Goal: Information Seeking & Learning: Learn about a topic

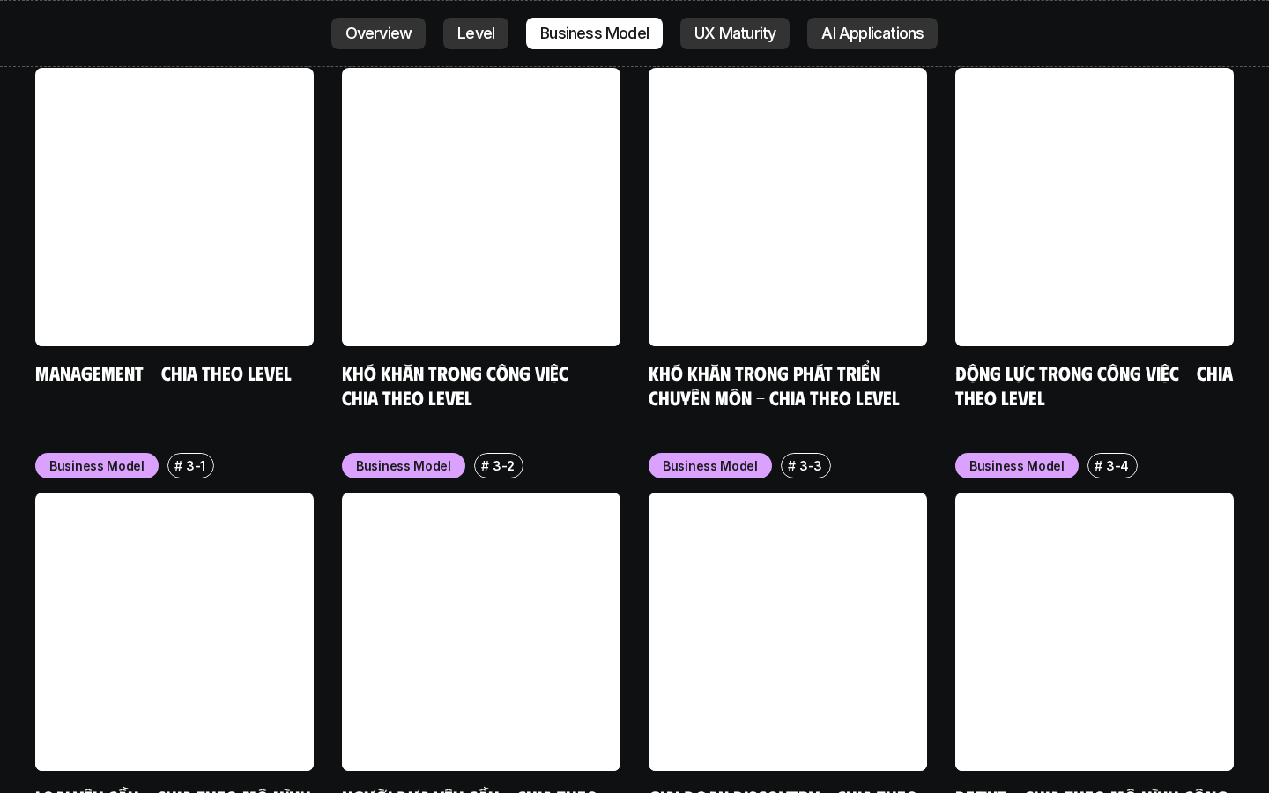
scroll to position [7009, 0]
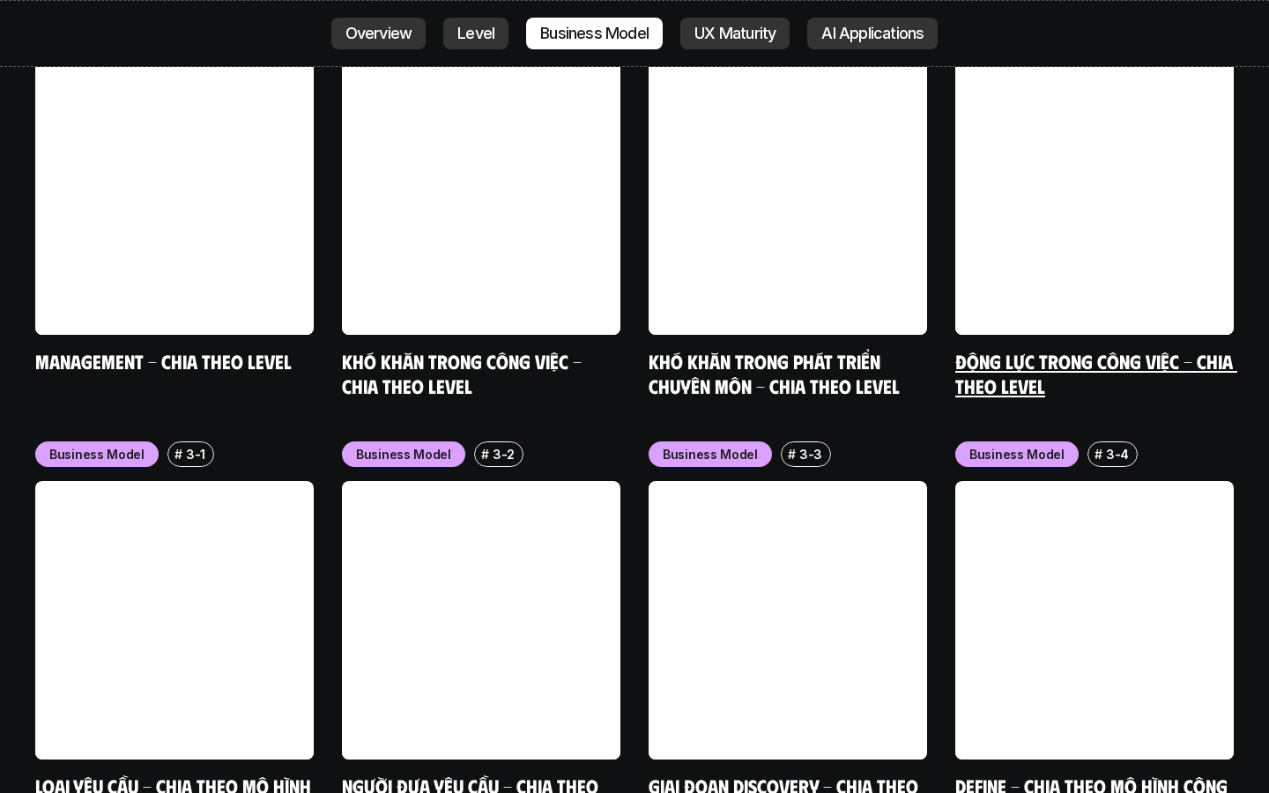
click at [1013, 349] on link "Động lực trong công việc - Chia theo Level" at bounding box center [1096, 373] width 282 height 48
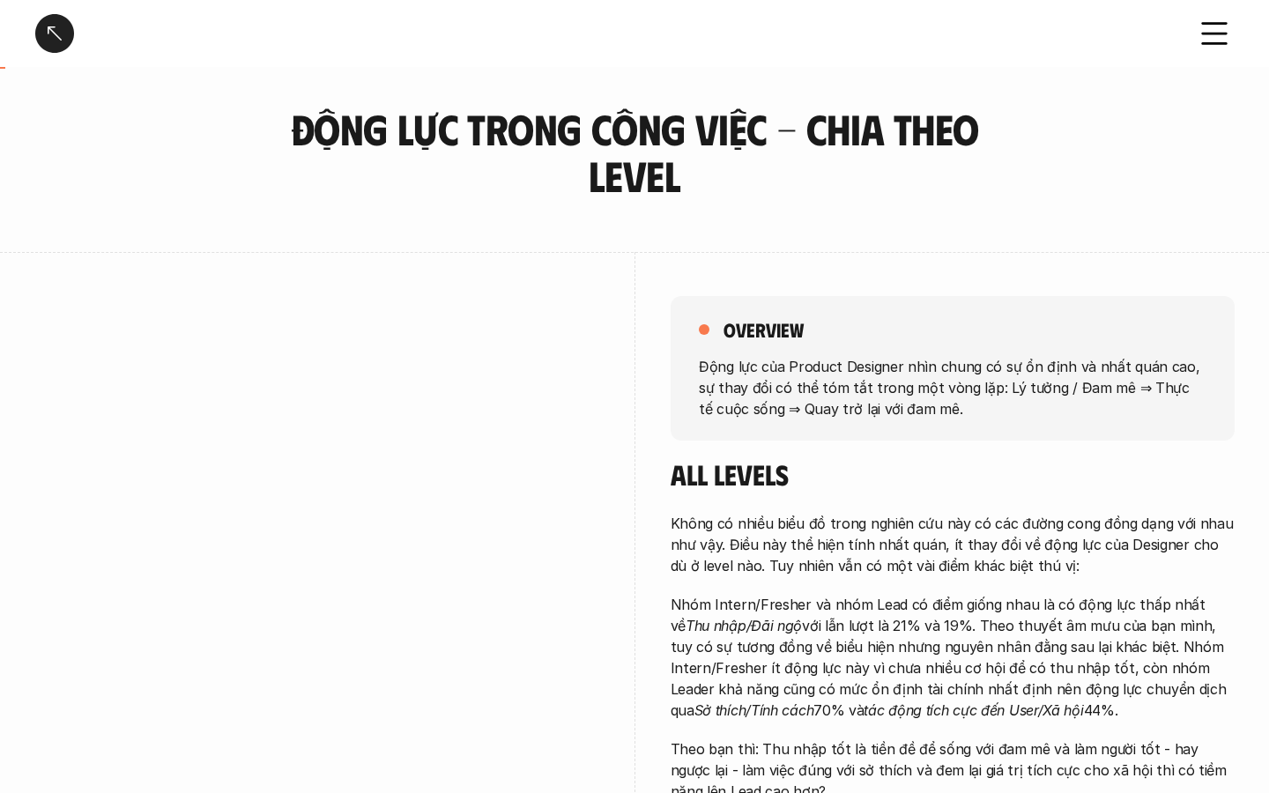
scroll to position [232, 0]
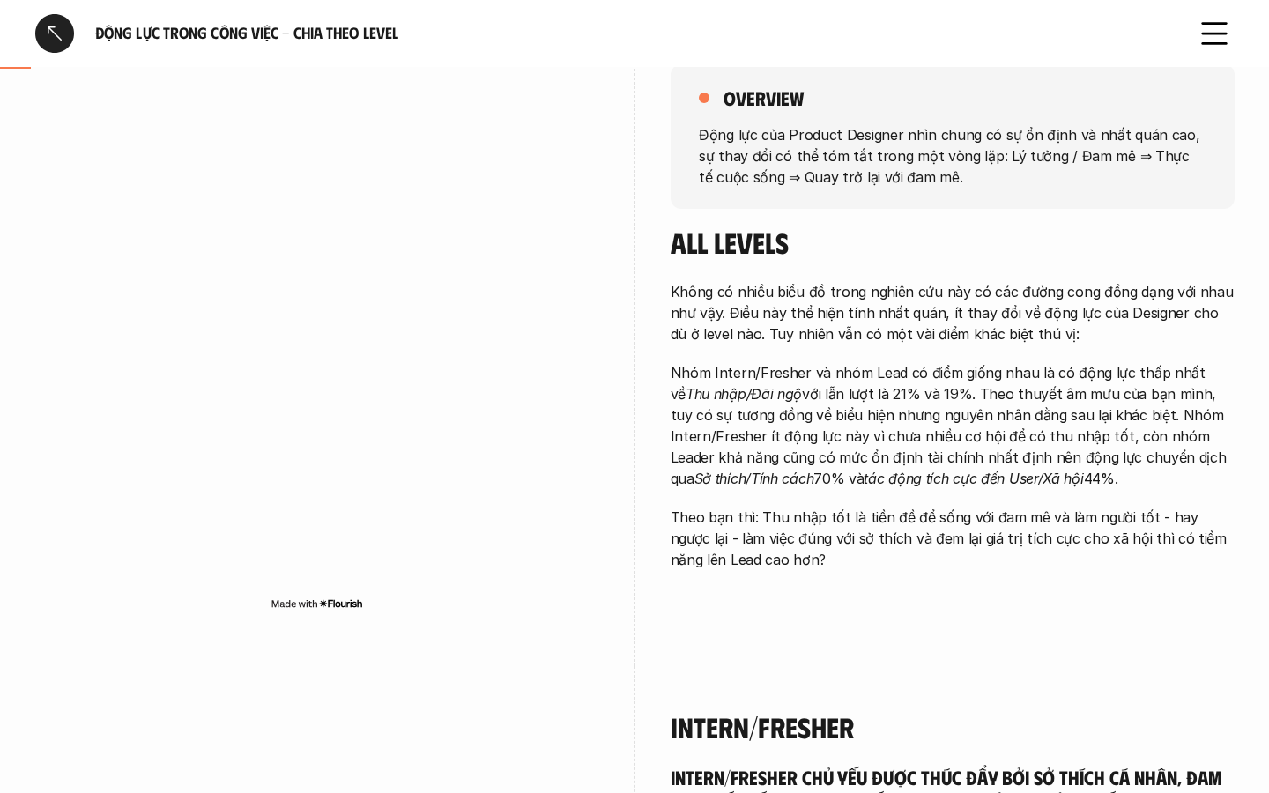
click at [56, 38] on div at bounding box center [54, 33] width 39 height 39
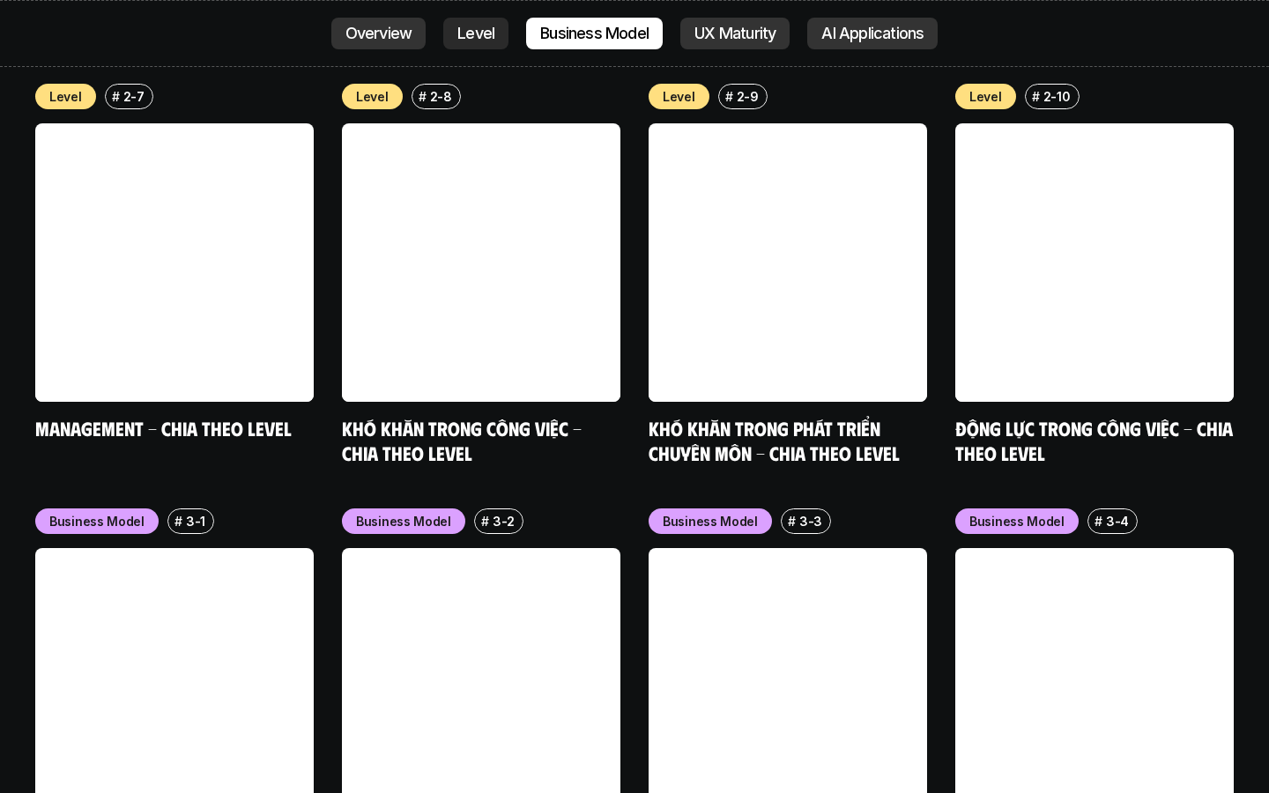
scroll to position [6948, 0]
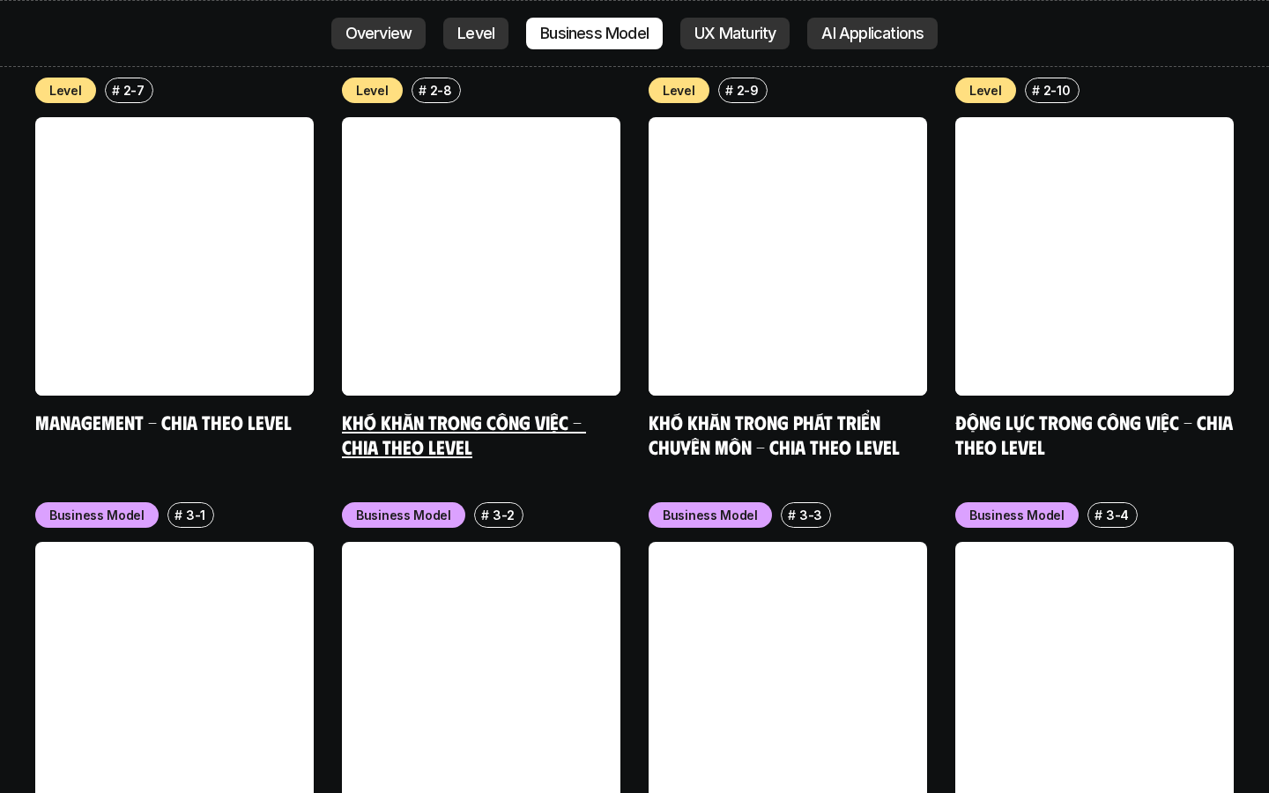
click at [510, 410] on link "Khó khăn trong công việc - Chia theo Level" at bounding box center [464, 434] width 244 height 48
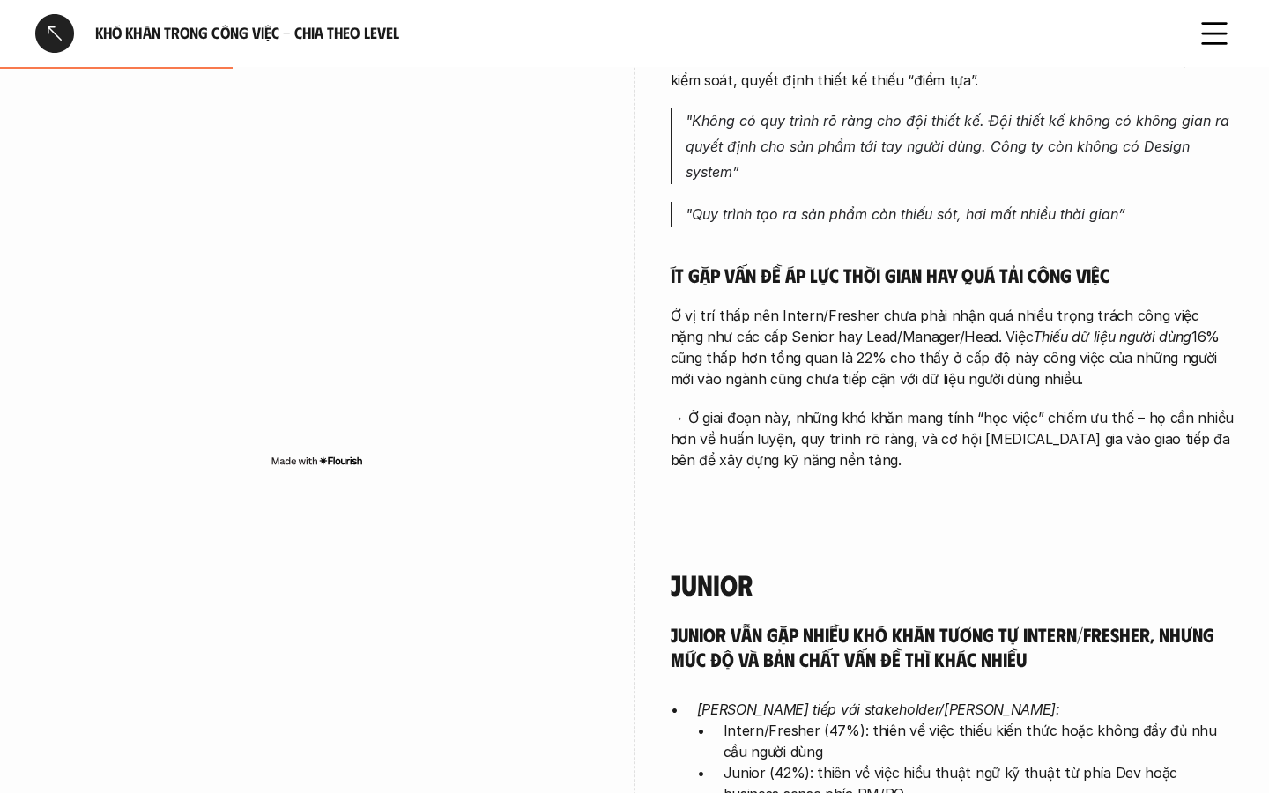
scroll to position [1883, 0]
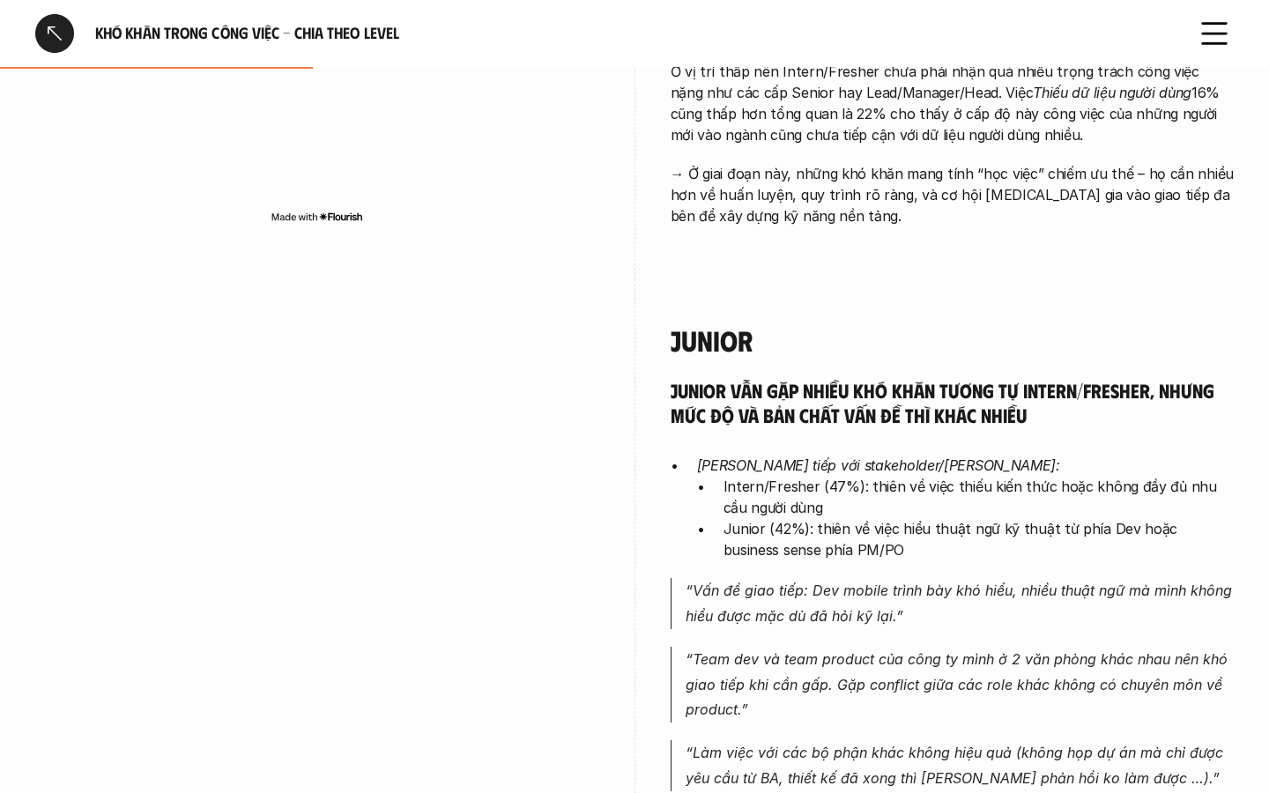
click at [75, 44] on div "Khó khăn trong công việc - Chia theo Level" at bounding box center [604, 33] width 1138 height 39
click at [58, 41] on div at bounding box center [54, 33] width 39 height 39
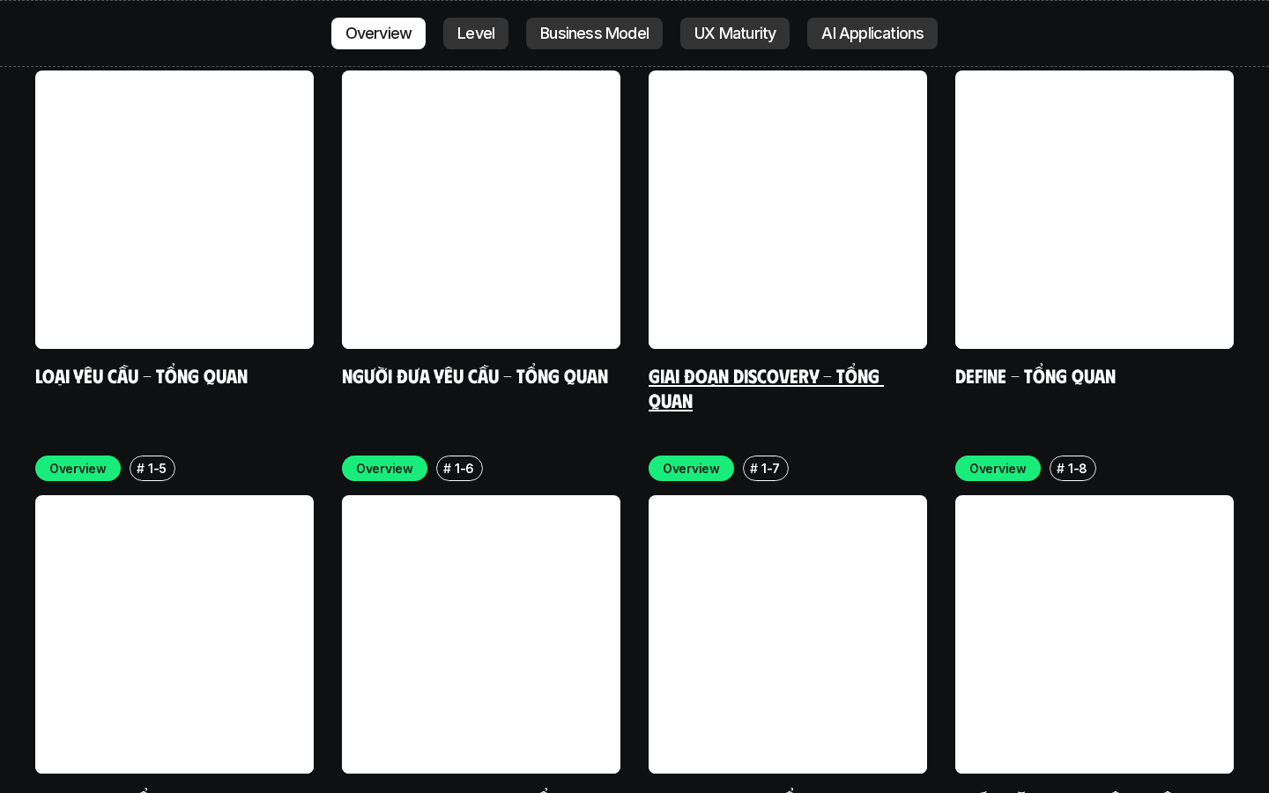
scroll to position [5627, 0]
